Goal: Task Accomplishment & Management: Manage account settings

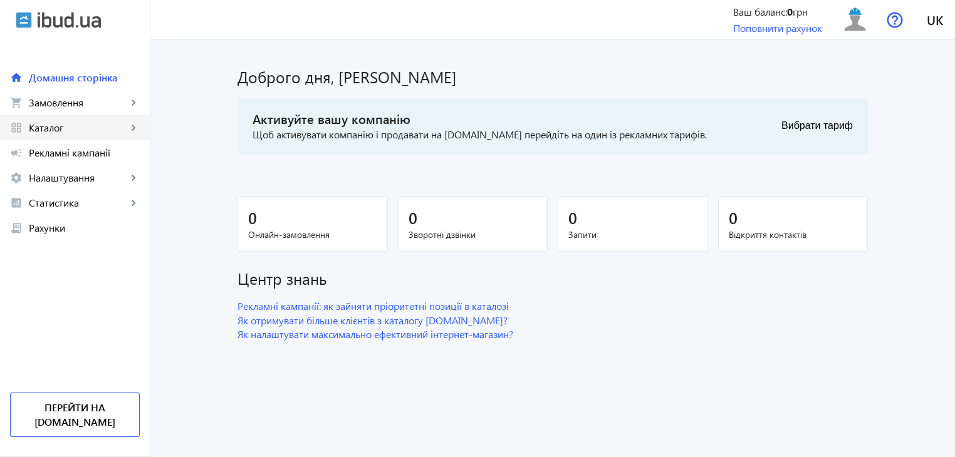
click at [135, 125] on mat-icon "keyboard_arrow_right" at bounding box center [133, 128] width 13 height 13
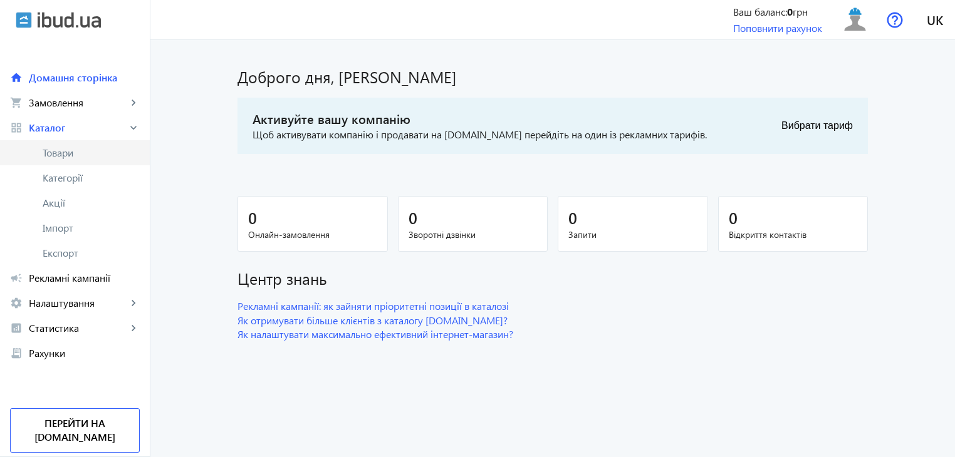
click at [98, 149] on span "Товари" at bounding box center [91, 153] width 97 height 13
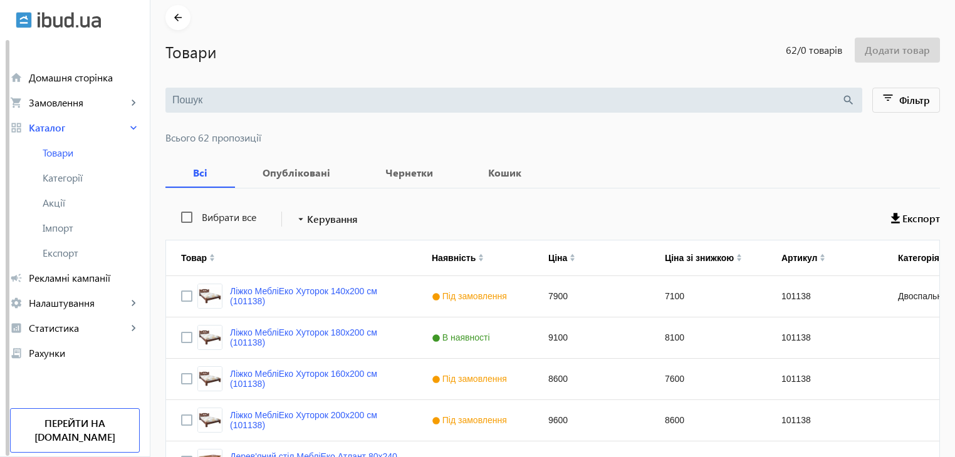
scroll to position [125, 0]
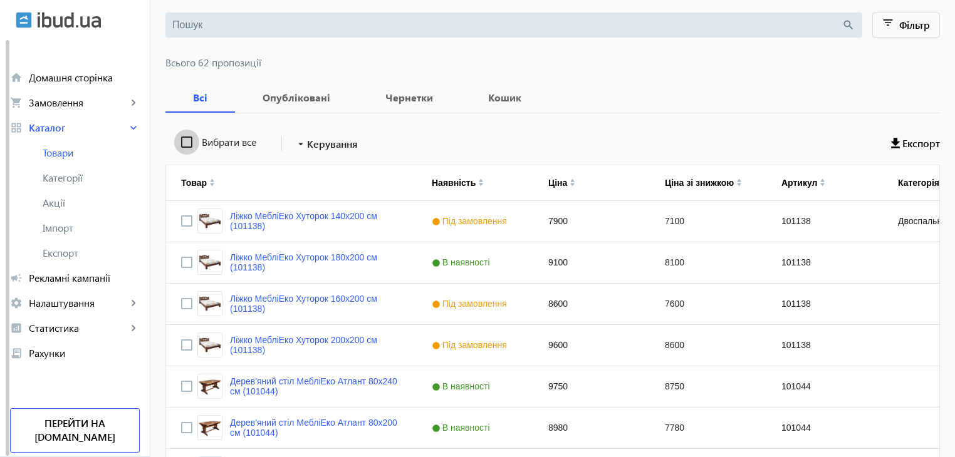
click at [177, 140] on input "Вибрати все" at bounding box center [186, 142] width 25 height 25
checkbox input "true"
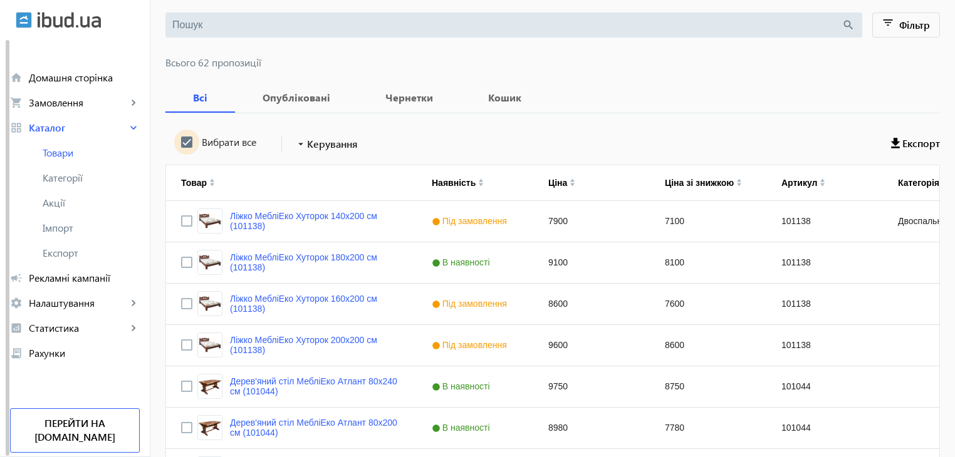
checkbox input "true"
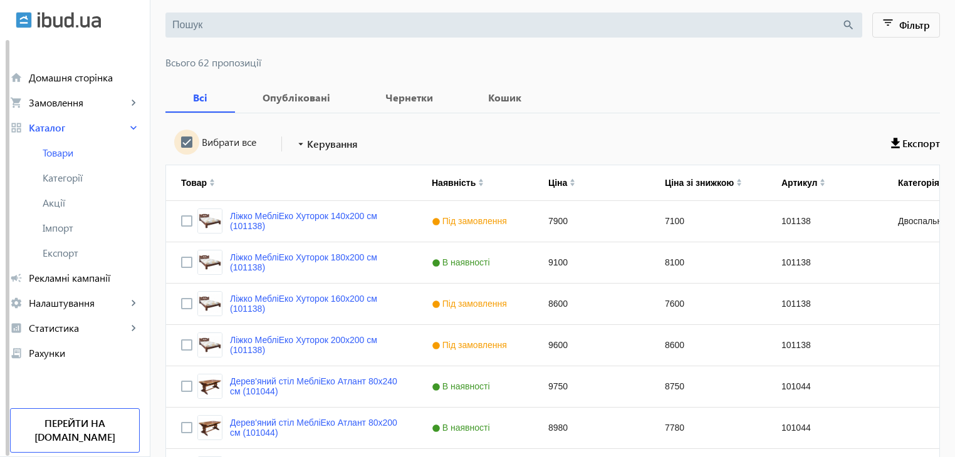
checkbox input "true"
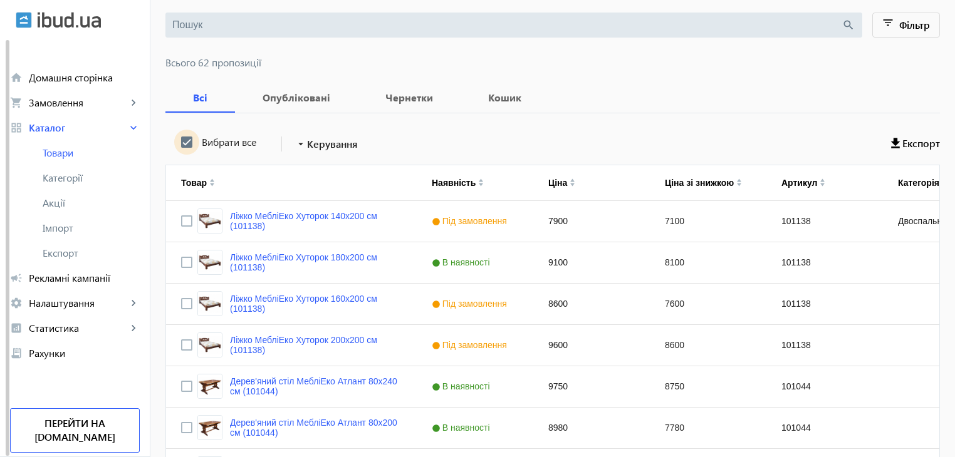
checkbox input "true"
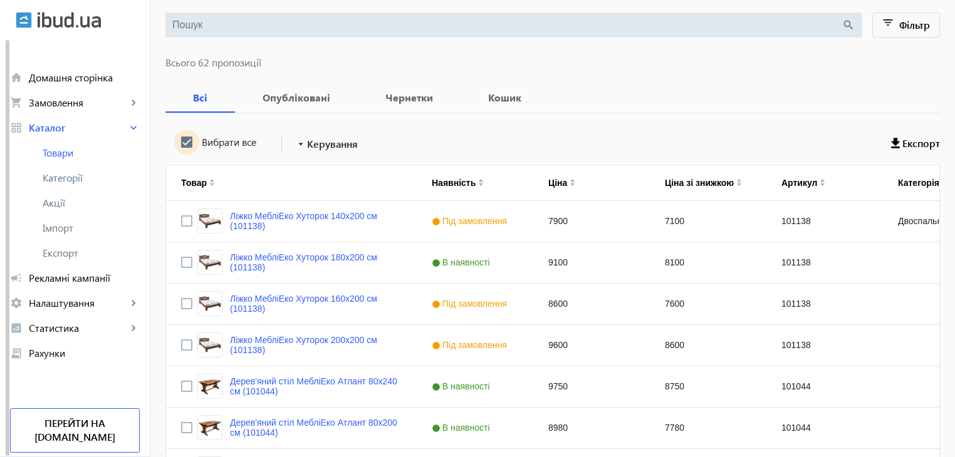
checkbox input "true"
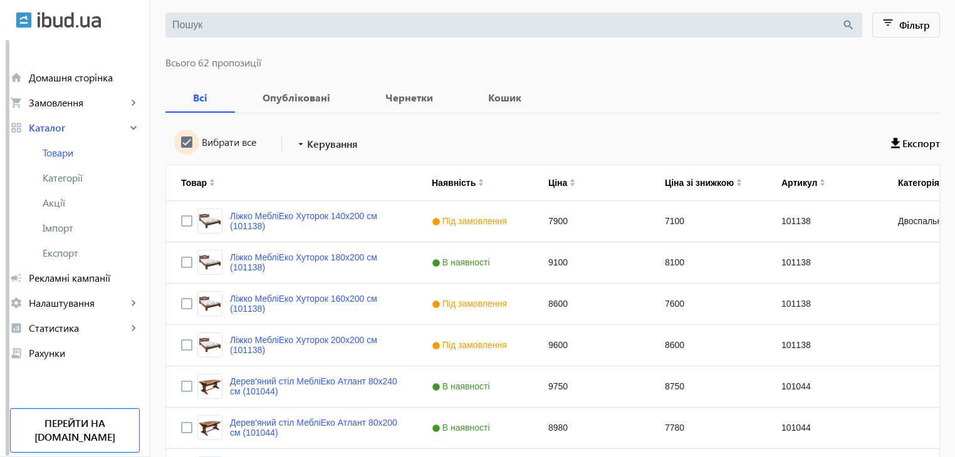
checkbox input "true"
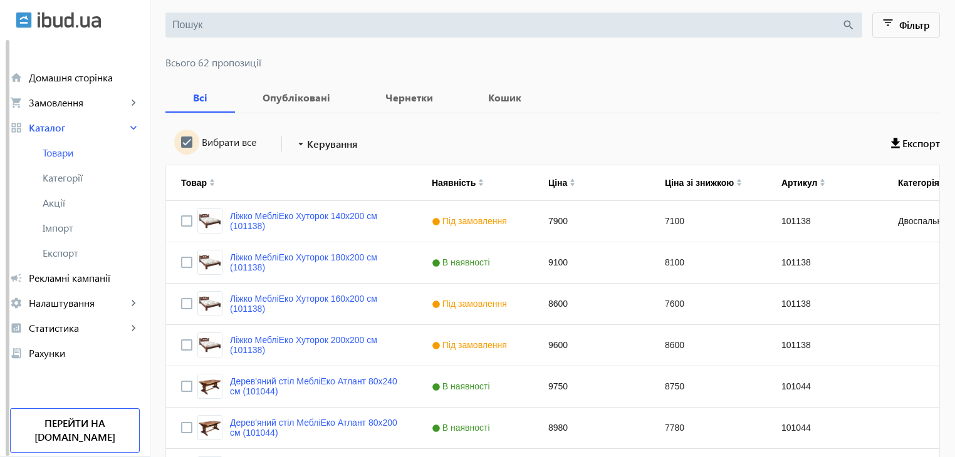
checkbox input "true"
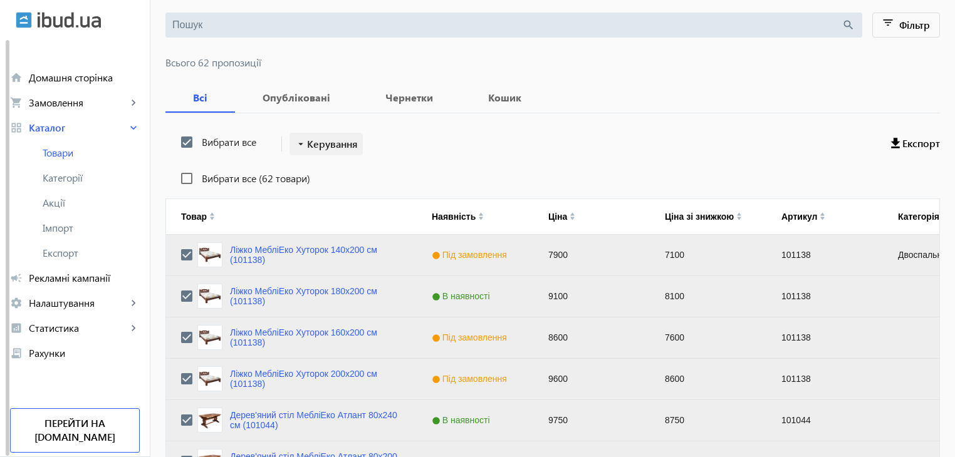
click at [311, 143] on span "Керування" at bounding box center [332, 144] width 51 height 15
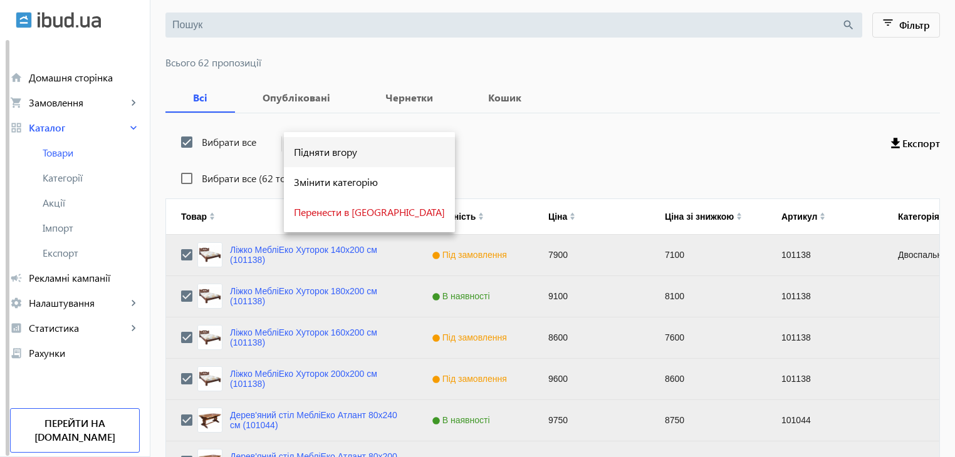
click at [315, 154] on span "Підняти вгору" at bounding box center [369, 152] width 151 height 10
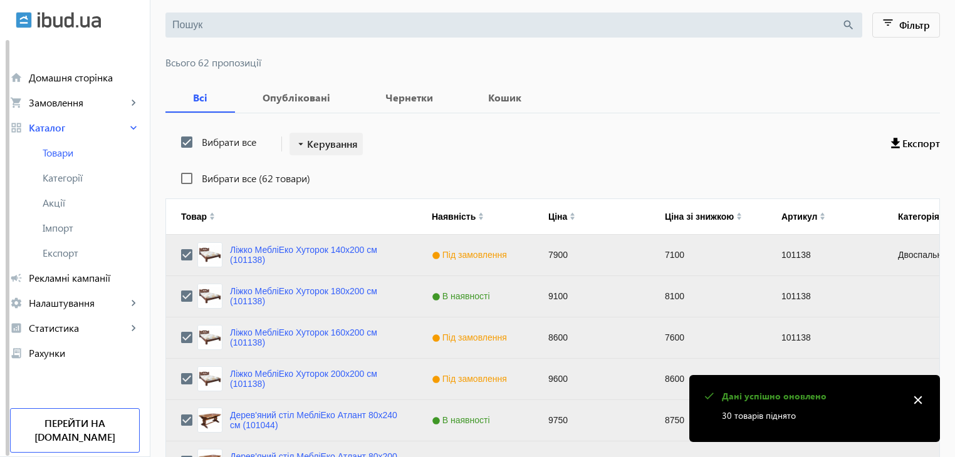
scroll to position [1263, 0]
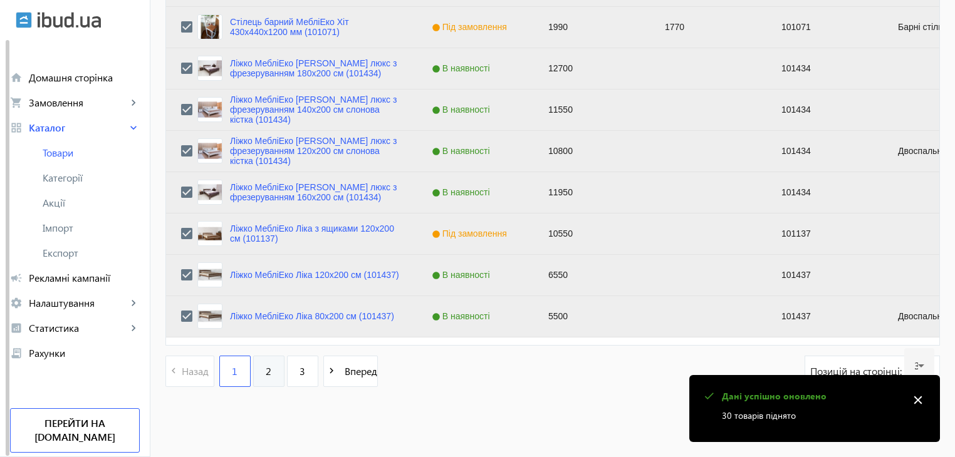
click at [266, 375] on span "2" at bounding box center [269, 372] width 6 height 14
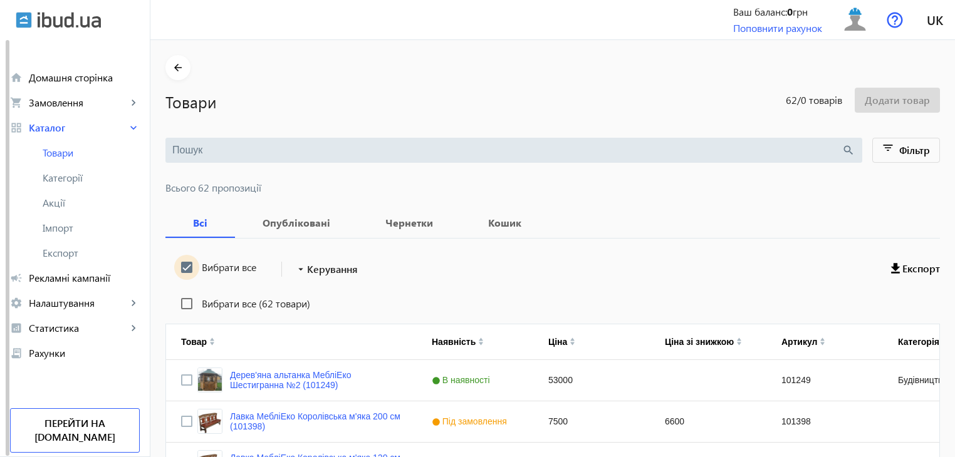
click at [183, 260] on input "Вибрати все" at bounding box center [186, 267] width 25 height 25
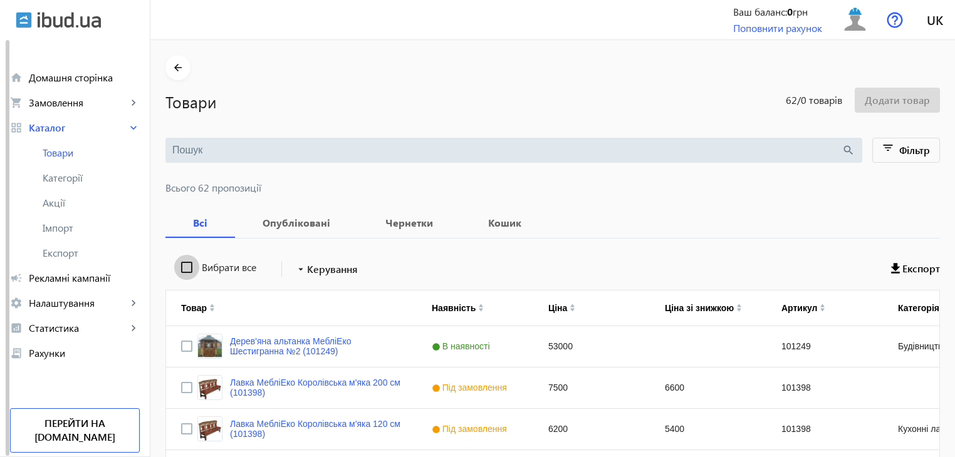
click at [182, 259] on input "Вибрати все" at bounding box center [186, 267] width 25 height 25
checkbox input "true"
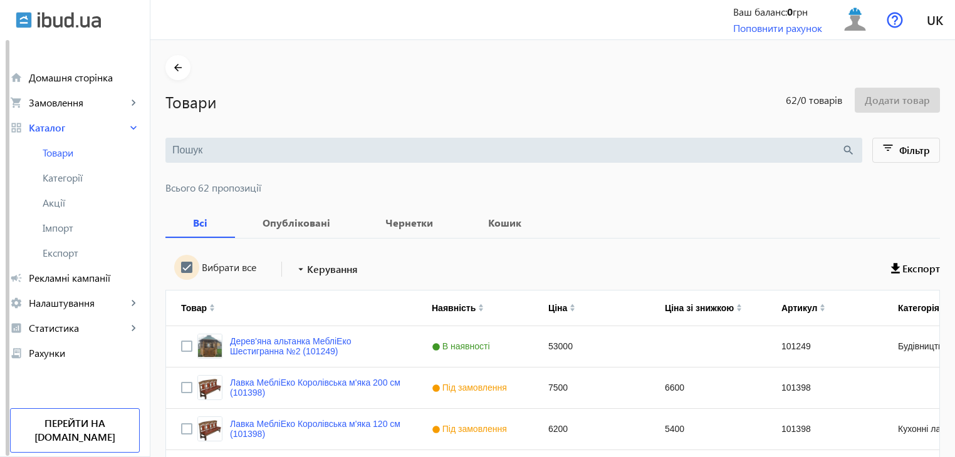
checkbox input "true"
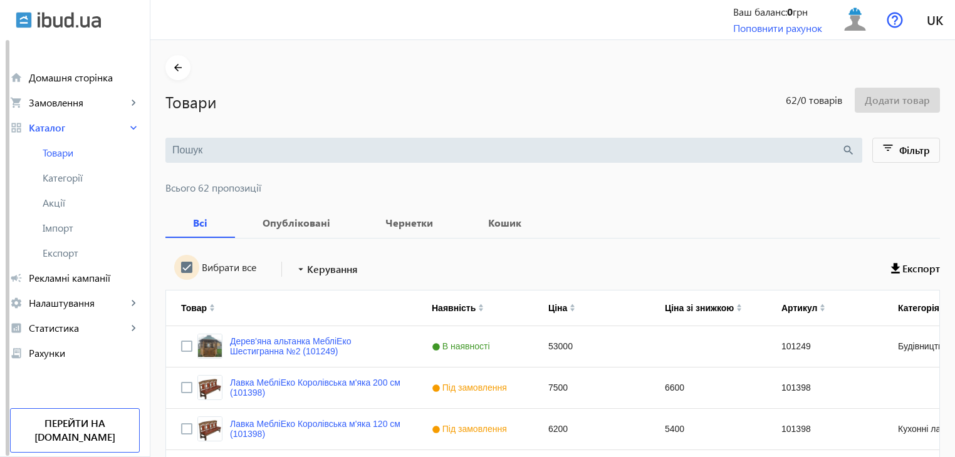
checkbox input "true"
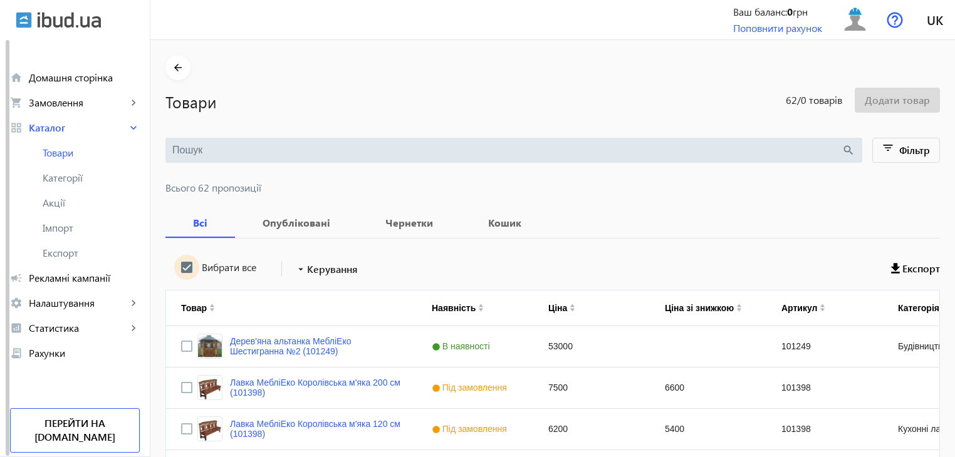
checkbox input "true"
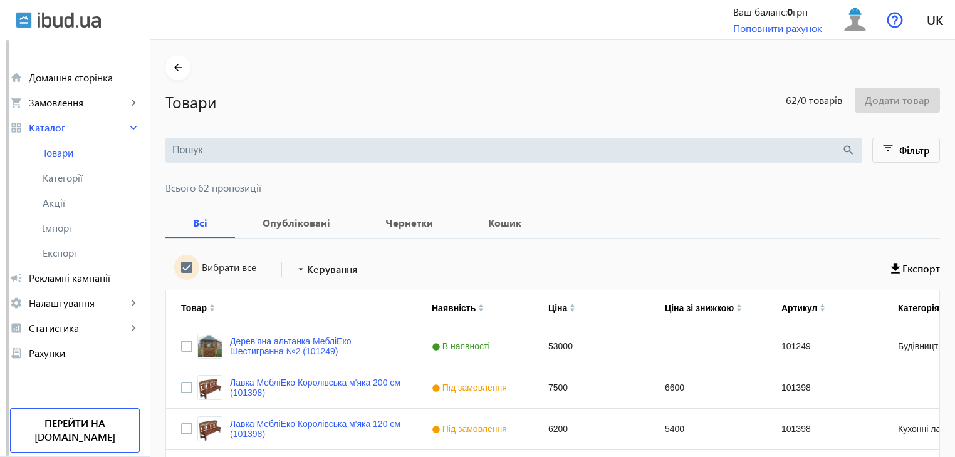
checkbox input "true"
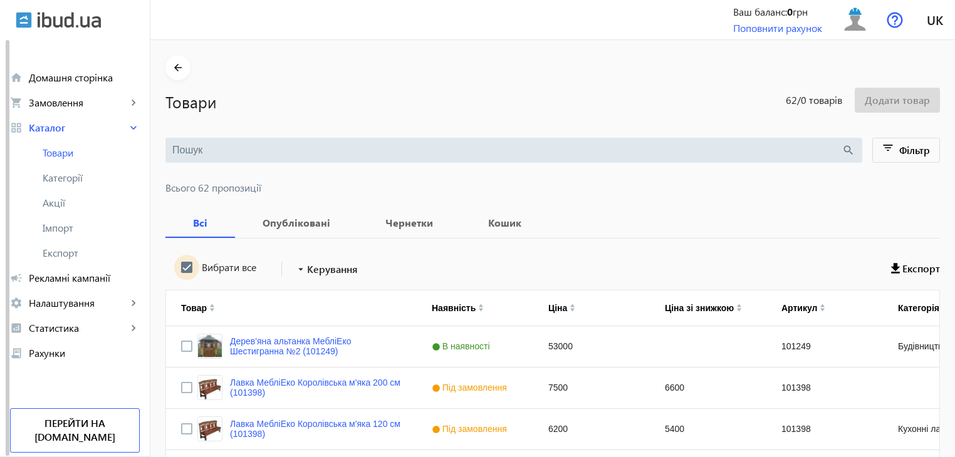
checkbox input "true"
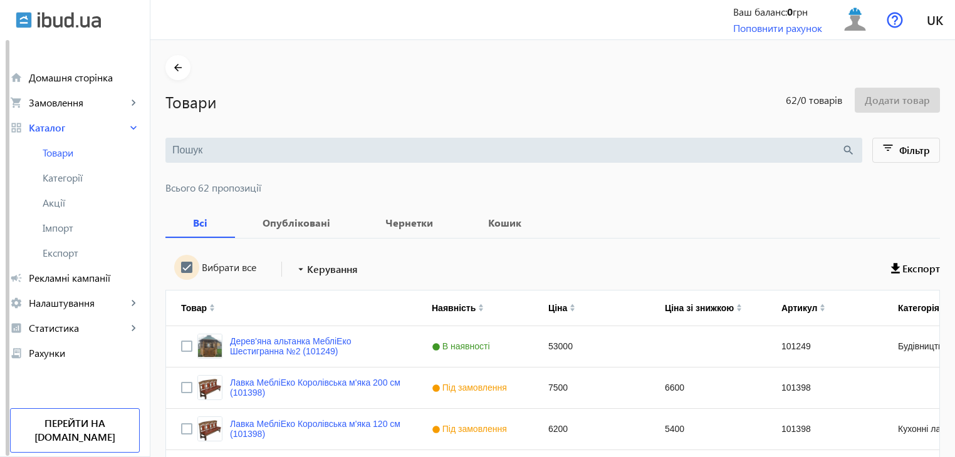
checkbox input "true"
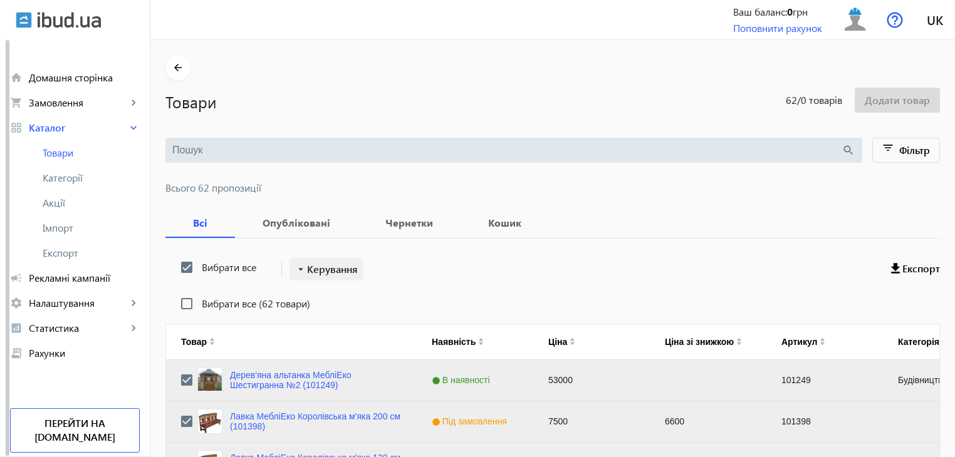
click at [313, 269] on span "Керування" at bounding box center [332, 269] width 51 height 15
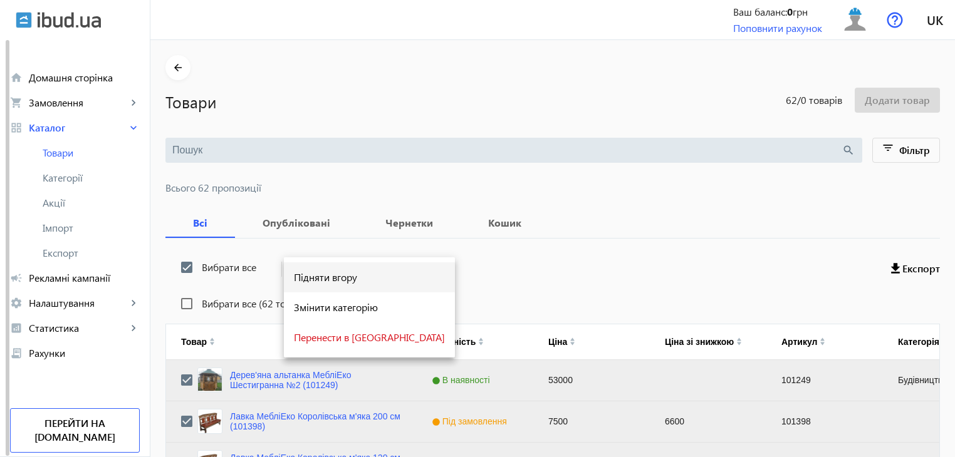
click at [318, 278] on span "Підняти вгору" at bounding box center [369, 278] width 151 height 10
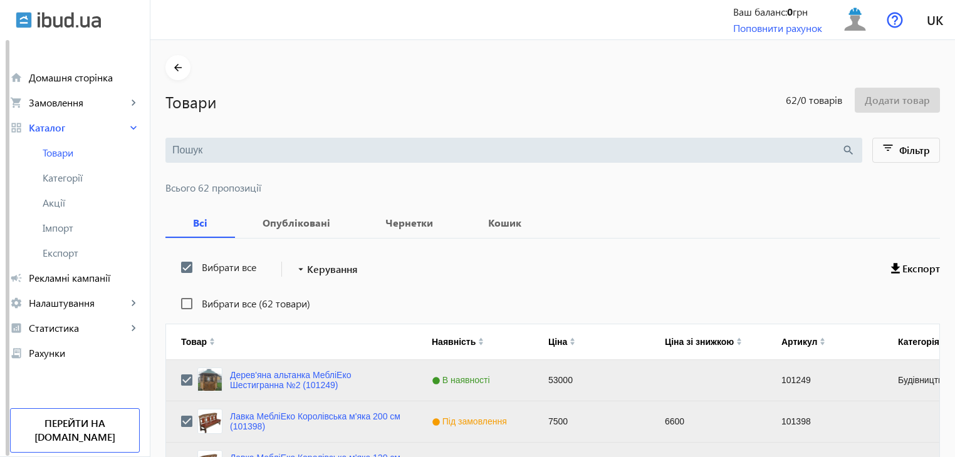
scroll to position [1263, 0]
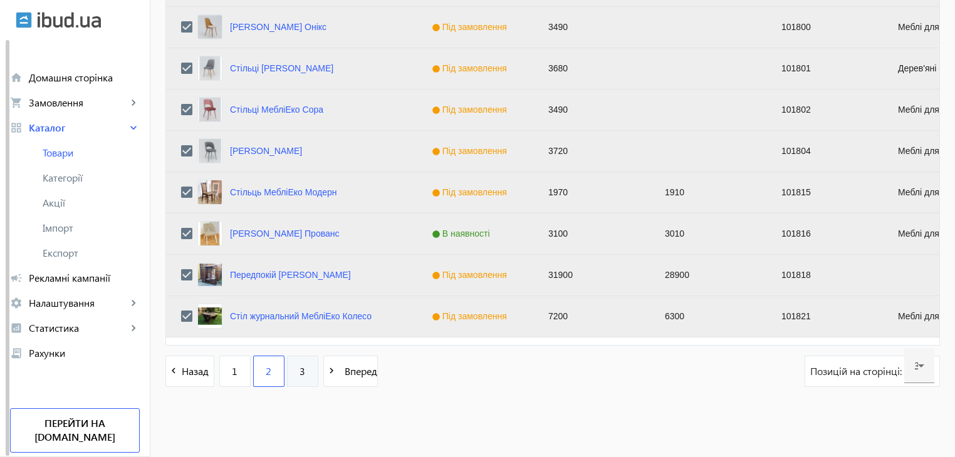
click at [300, 372] on span "3" at bounding box center [303, 372] width 6 height 14
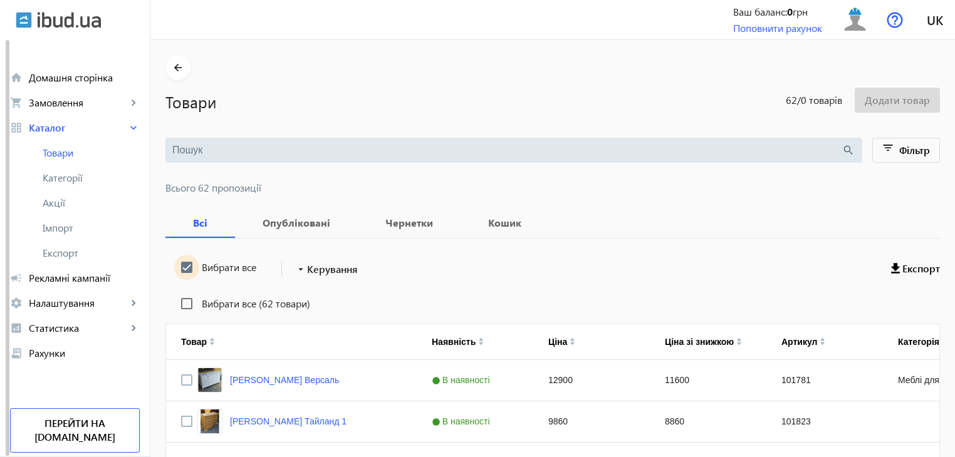
click at [183, 266] on input "Вибрати все" at bounding box center [186, 267] width 25 height 25
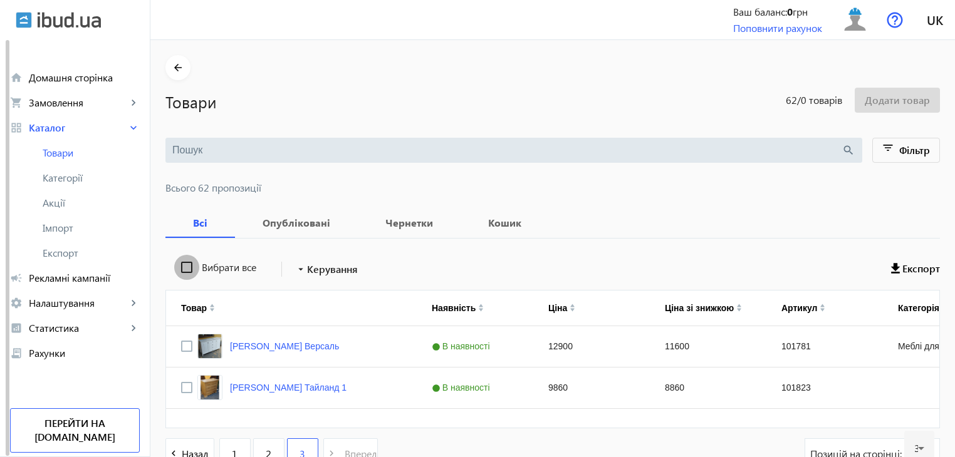
click at [183, 266] on input "Вибрати все" at bounding box center [186, 267] width 25 height 25
checkbox input "true"
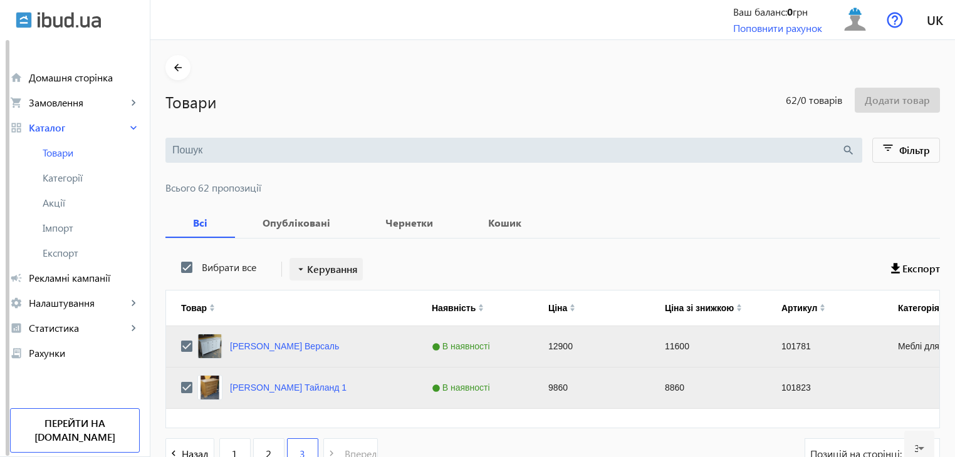
click at [296, 264] on mat-icon "arrow_drop_down" at bounding box center [301, 269] width 13 height 13
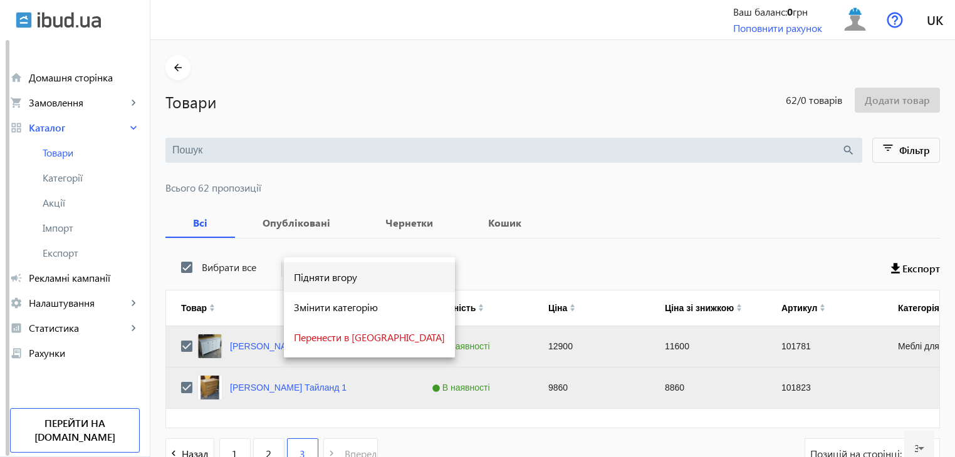
click at [305, 273] on span "Підняти вгору" at bounding box center [369, 278] width 151 height 10
